Goal: Task Accomplishment & Management: Use online tool/utility

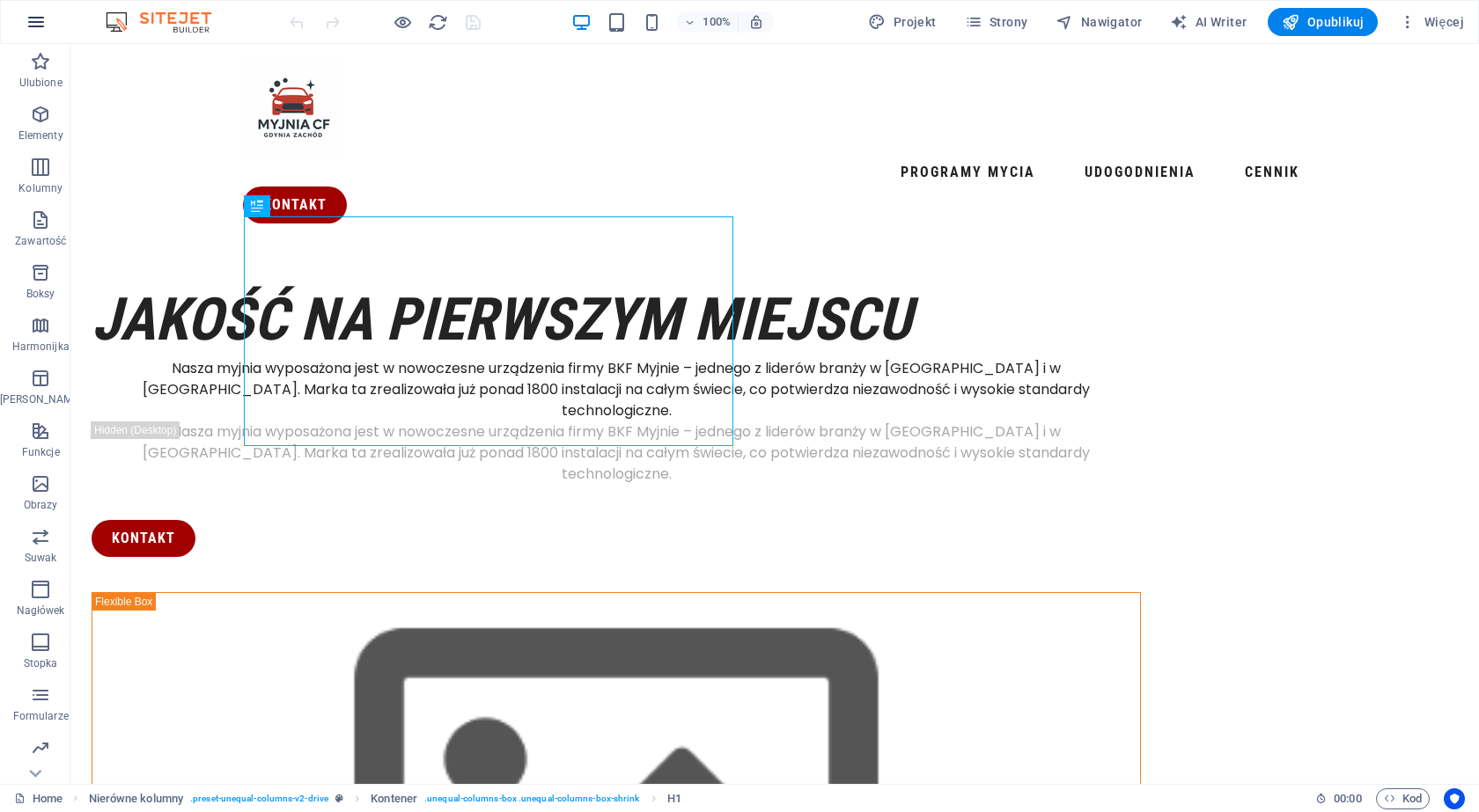
click at [40, 25] on icon "button" at bounding box center [36, 22] width 21 height 21
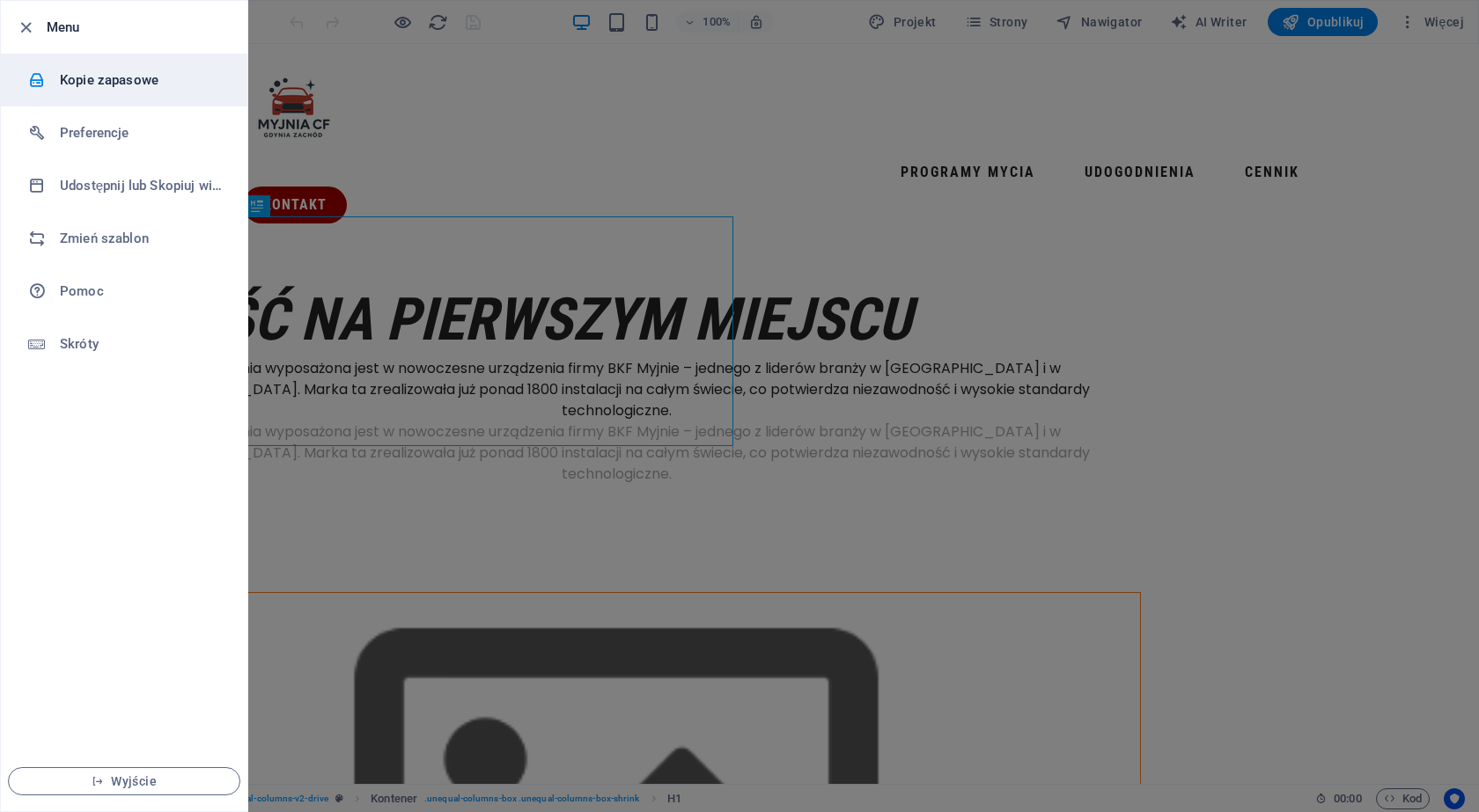
click at [68, 69] on h6 "Kopie zapasowe" at bounding box center [141, 79] width 163 height 21
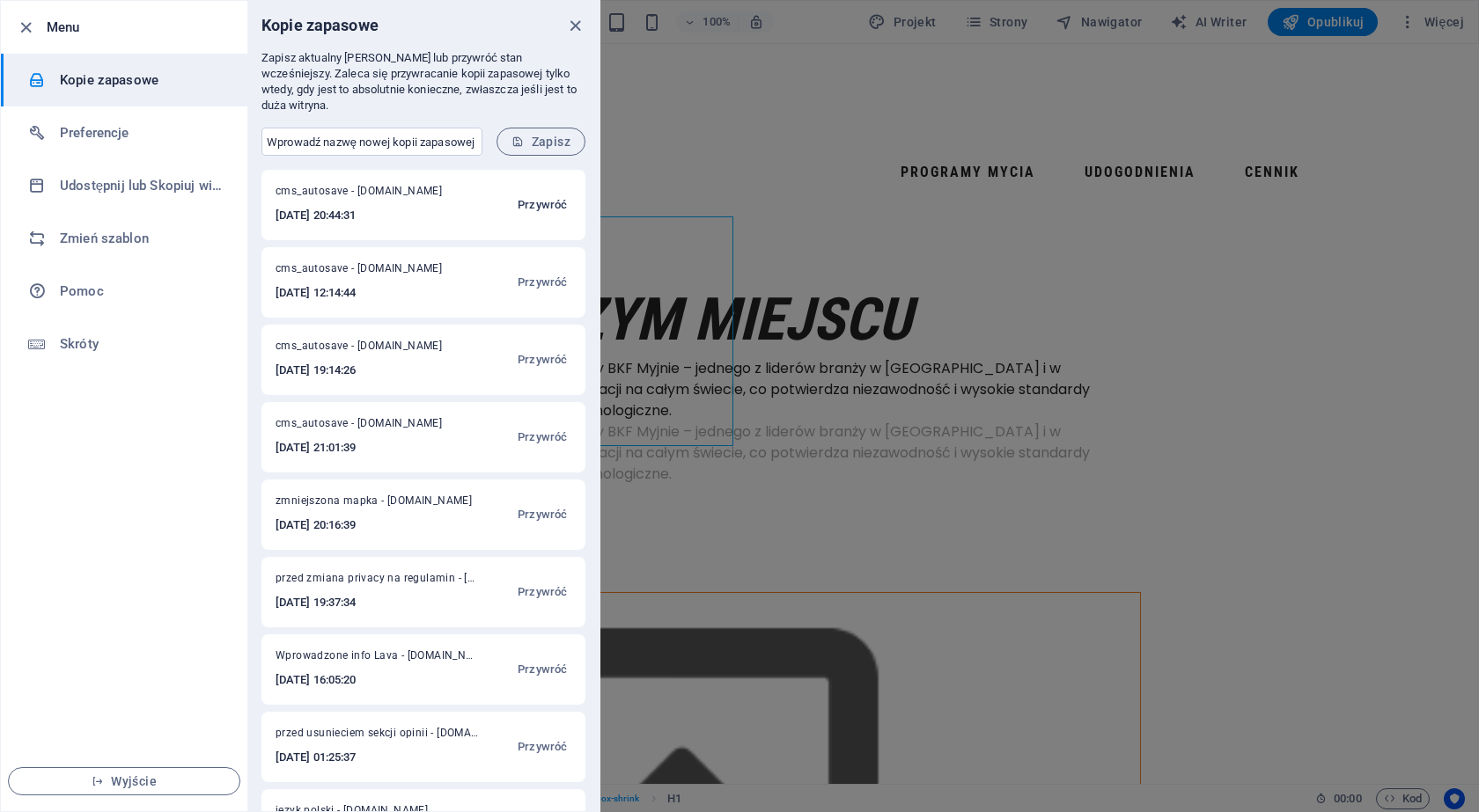
click at [531, 194] on span "Przywróć" at bounding box center [543, 204] width 49 height 21
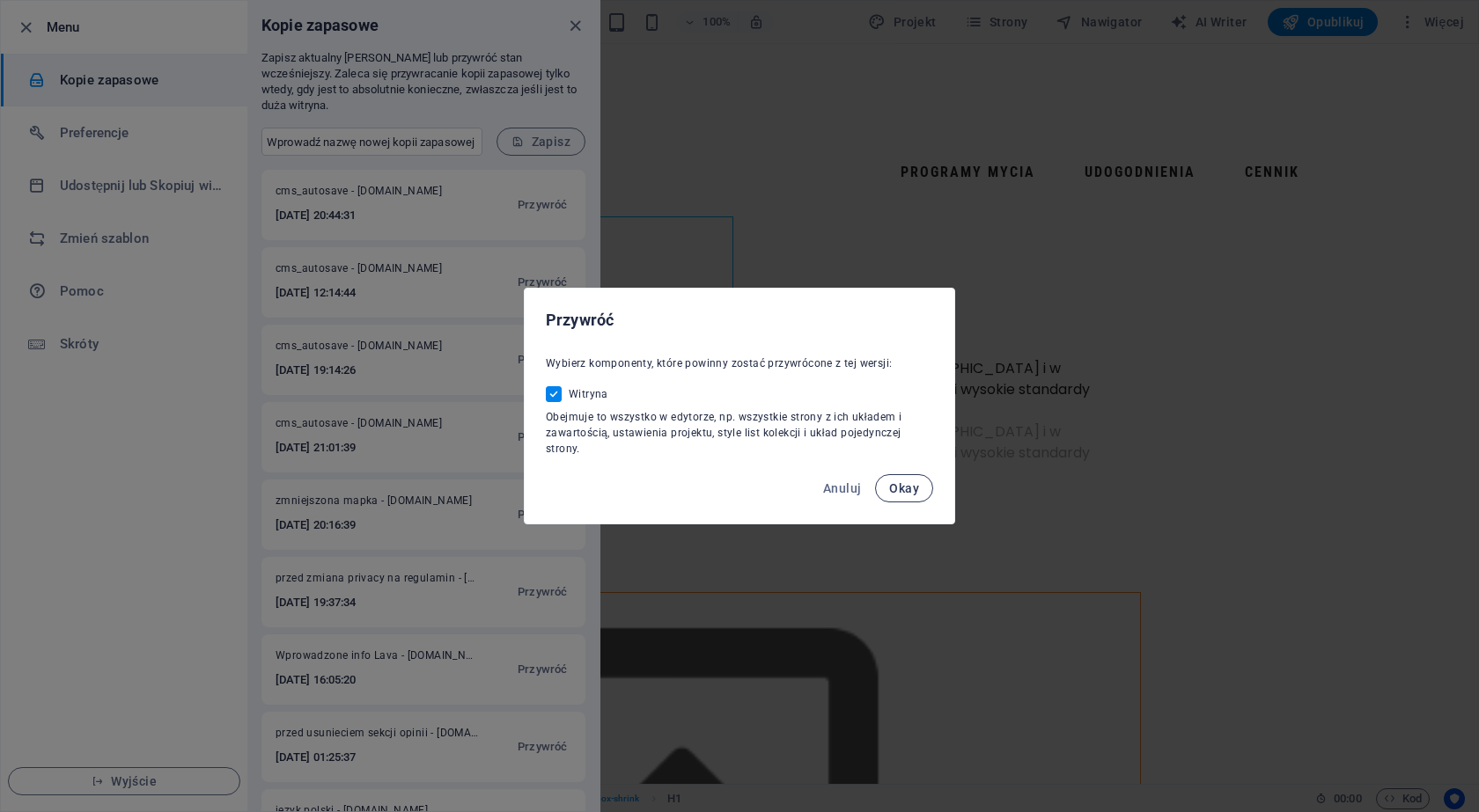
click at [893, 484] on span "Okay" at bounding box center [904, 488] width 30 height 14
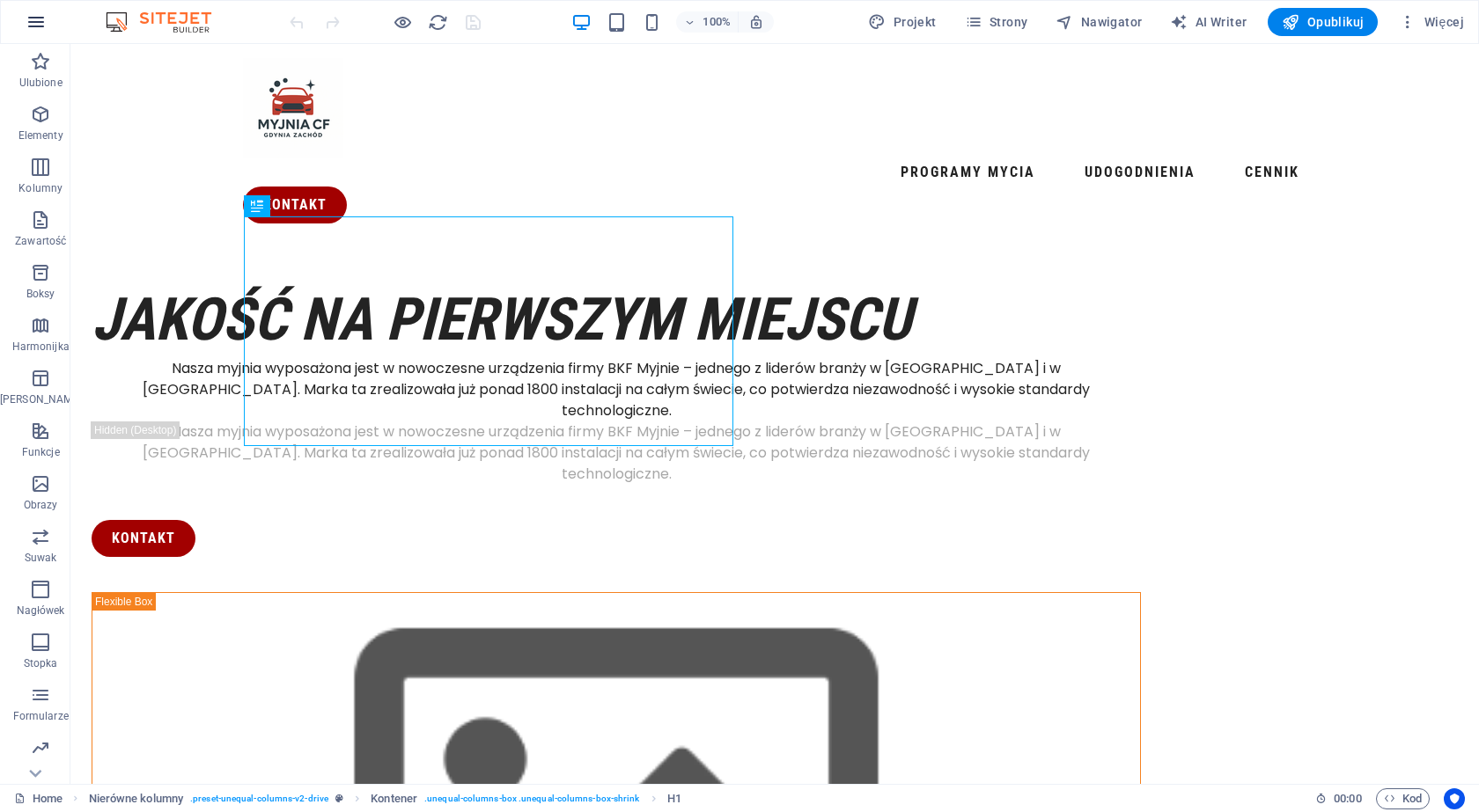
click at [44, 24] on icon "button" at bounding box center [36, 22] width 21 height 21
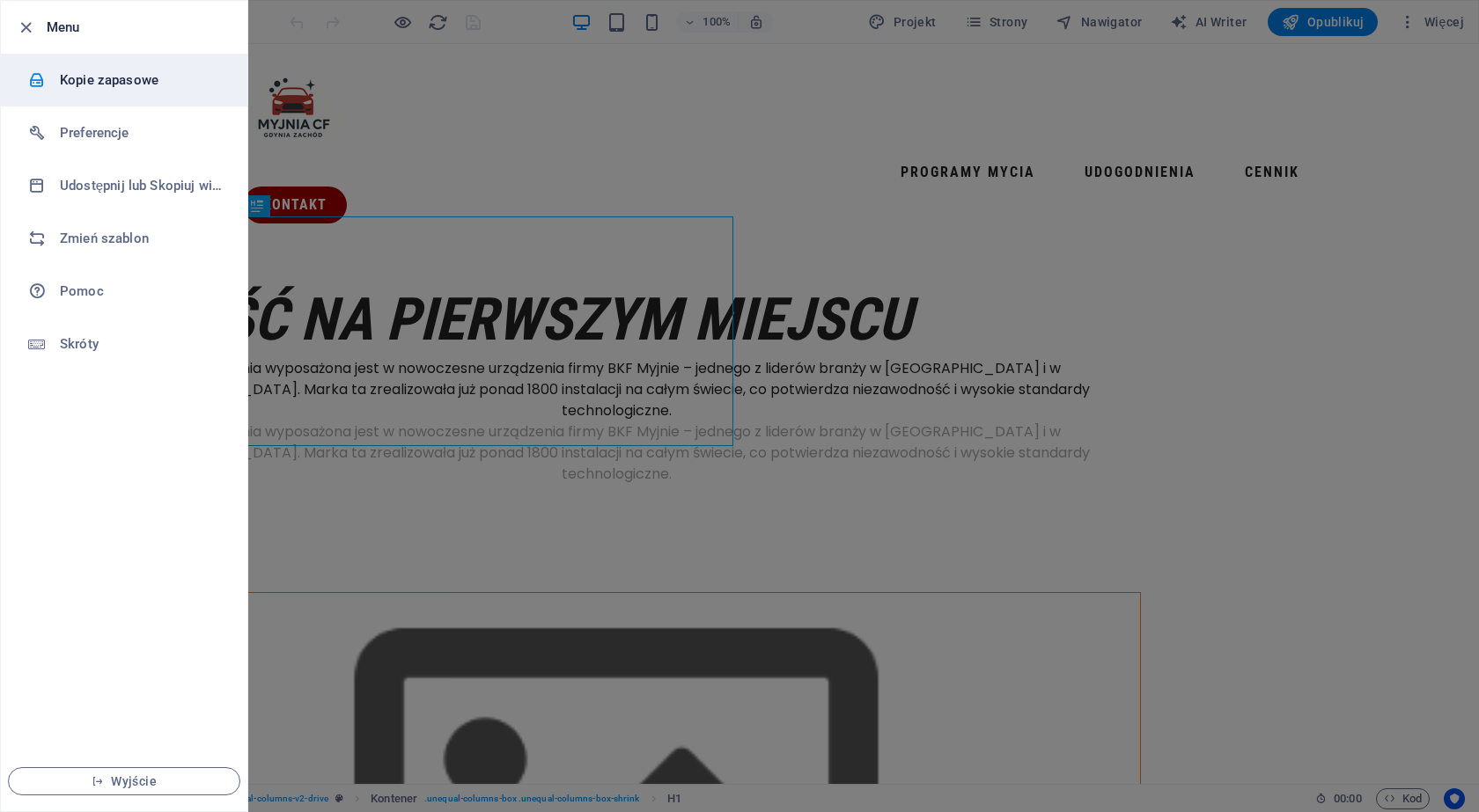
click at [159, 81] on h6 "Kopie zapasowe" at bounding box center [141, 79] width 163 height 21
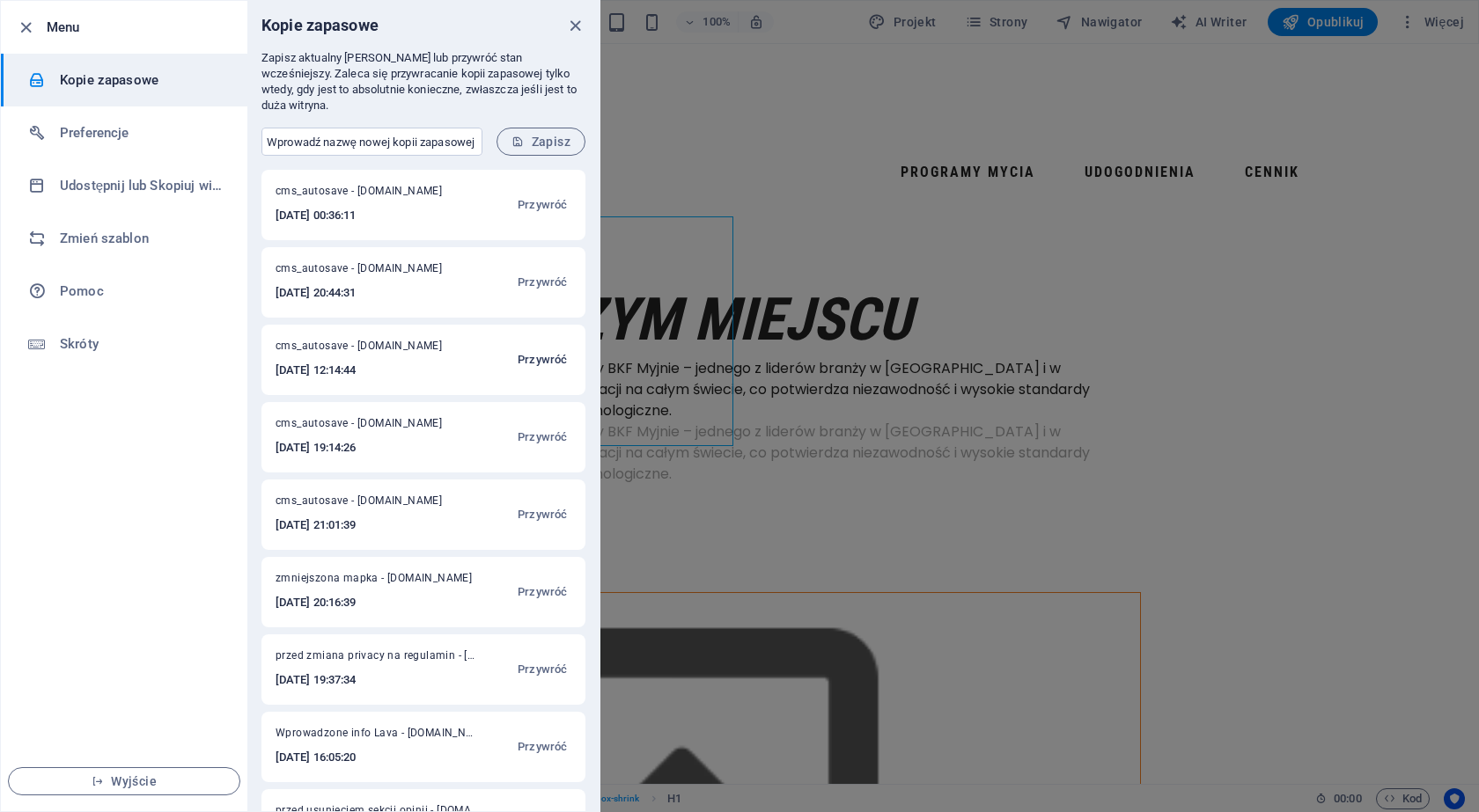
click at [537, 349] on span "Przywróć" at bounding box center [543, 359] width 49 height 21
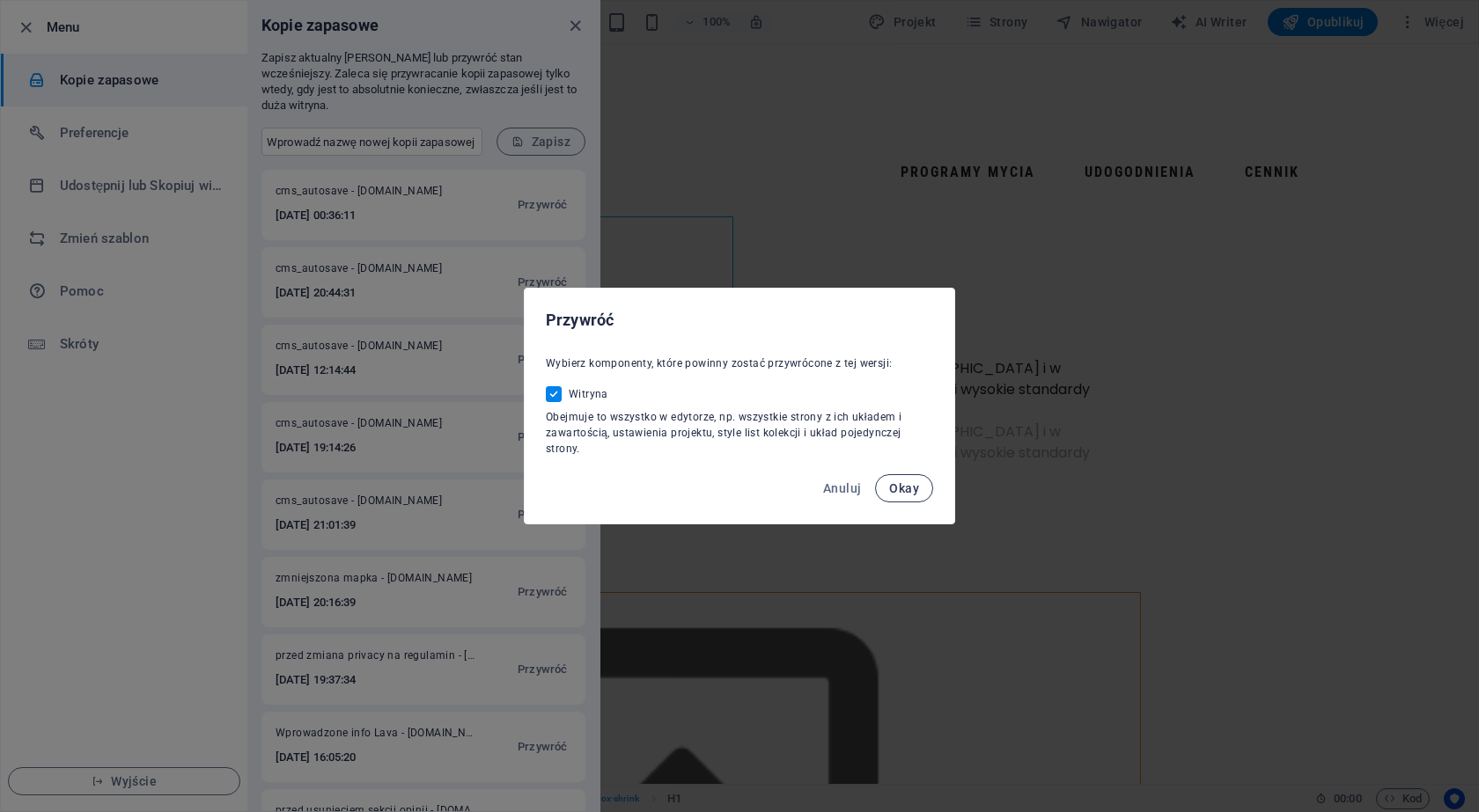
click at [905, 489] on span "Okay" at bounding box center [904, 488] width 30 height 14
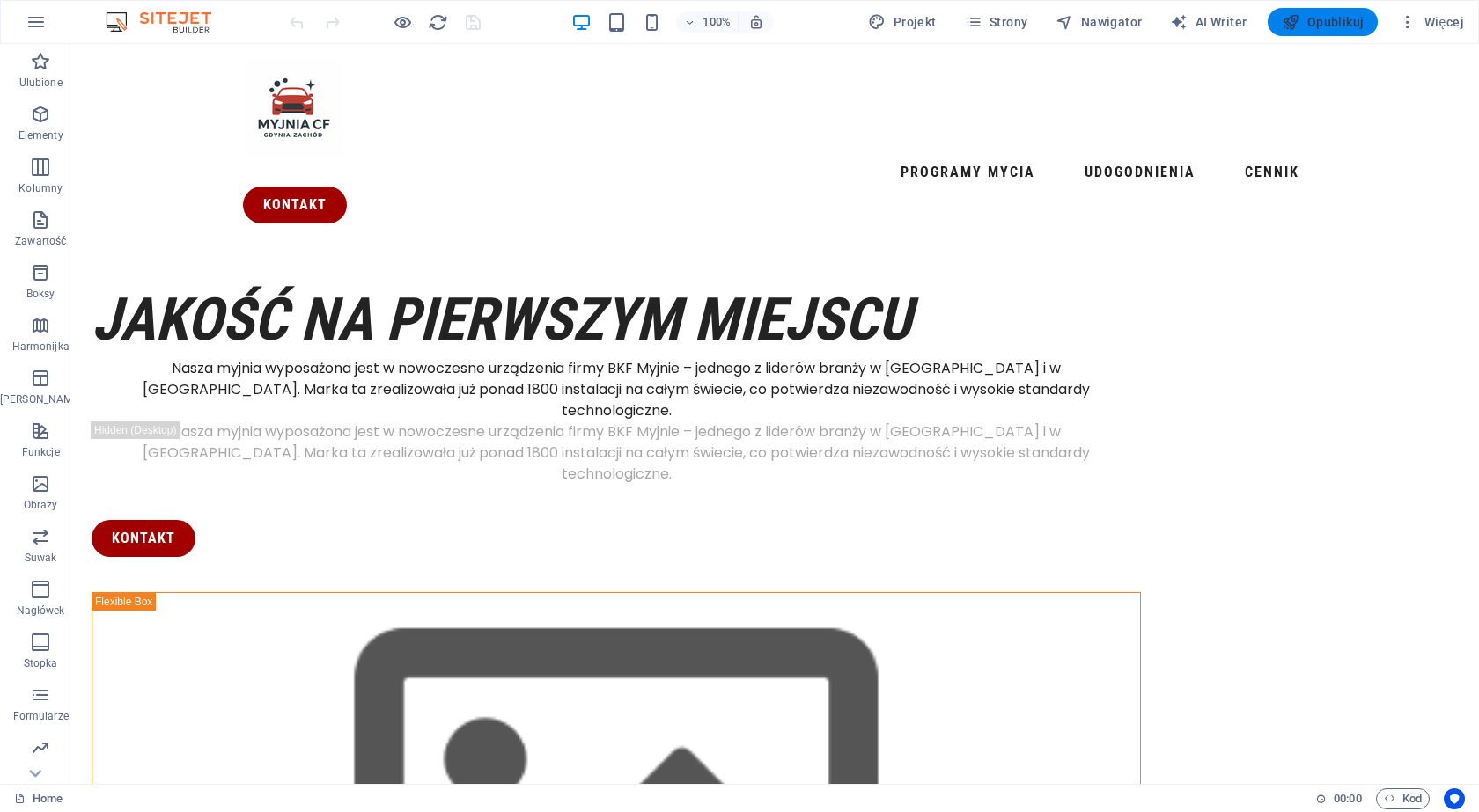
click at [1319, 29] on span "Opublikuj" at bounding box center [1323, 21] width 82 height 17
